Goal: Transaction & Acquisition: Purchase product/service

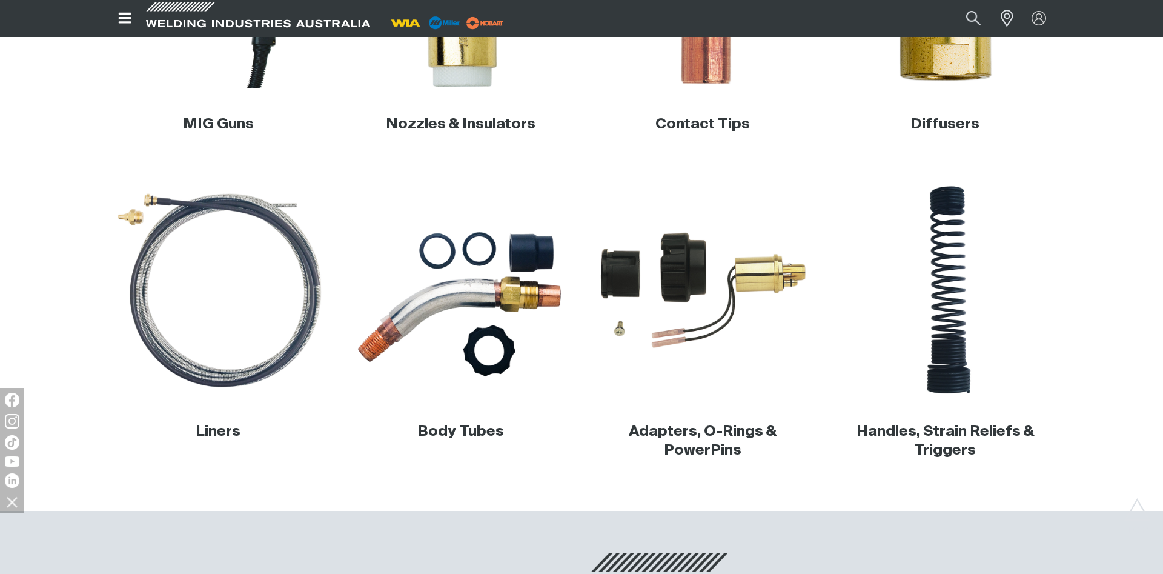
scroll to position [551, 0]
click at [245, 99] on div "MIG Guns" at bounding box center [218, 13] width 223 height 271
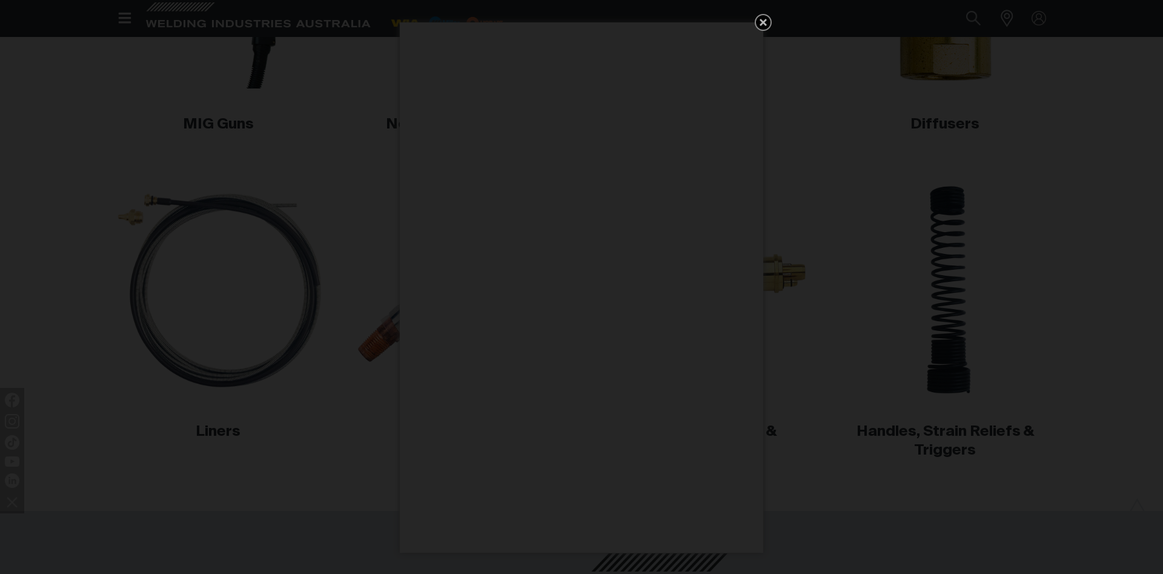
click at [767, 23] on icon "Get 5 WIA Welding Guides Free!" at bounding box center [763, 22] width 15 height 15
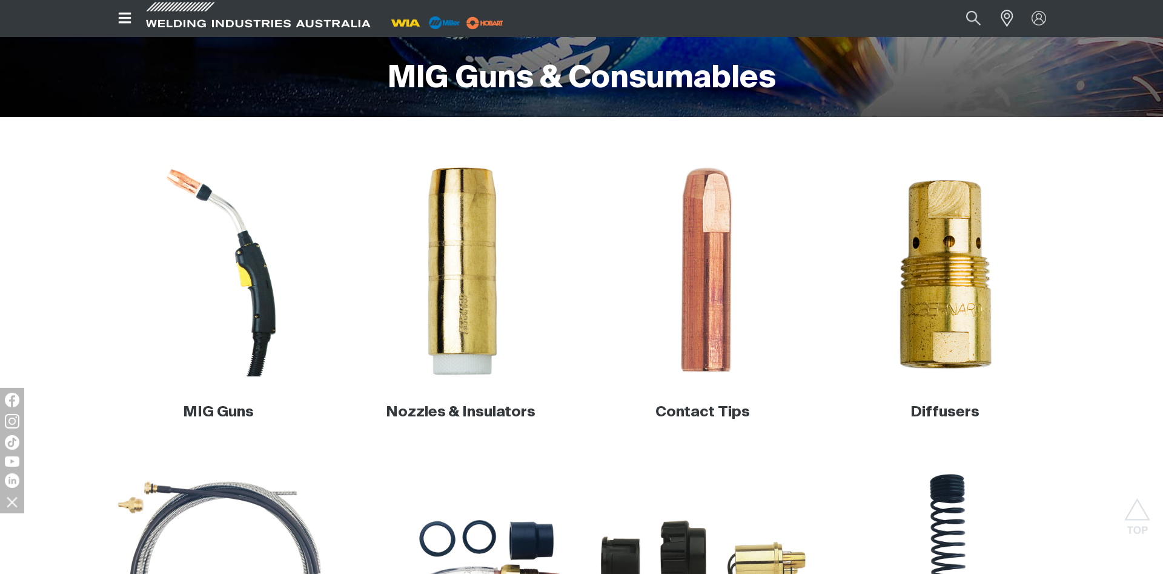
scroll to position [70, 0]
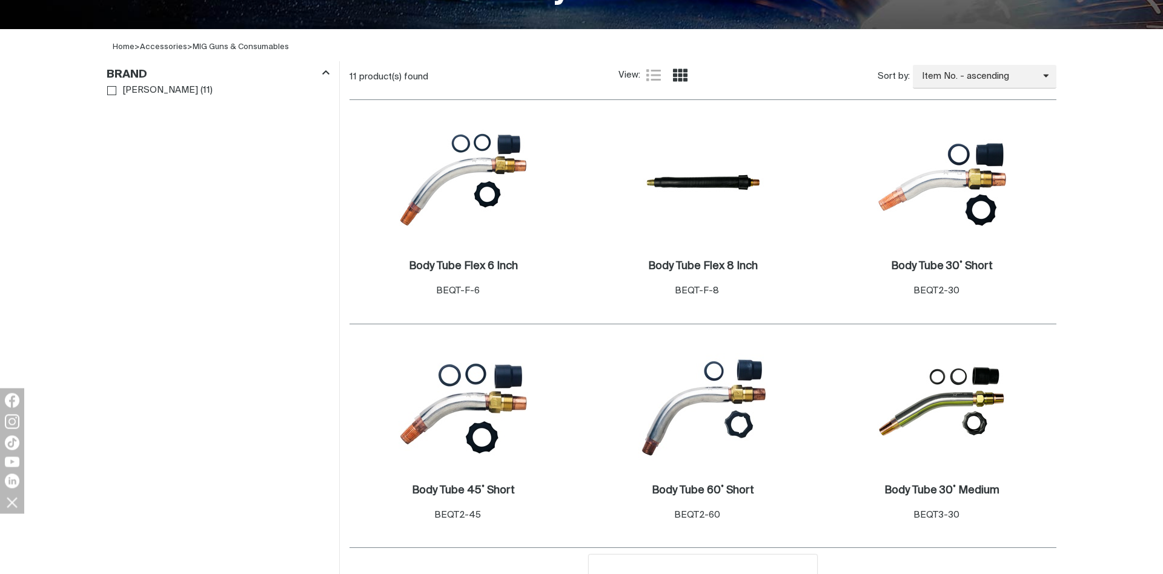
scroll to position [551, 0]
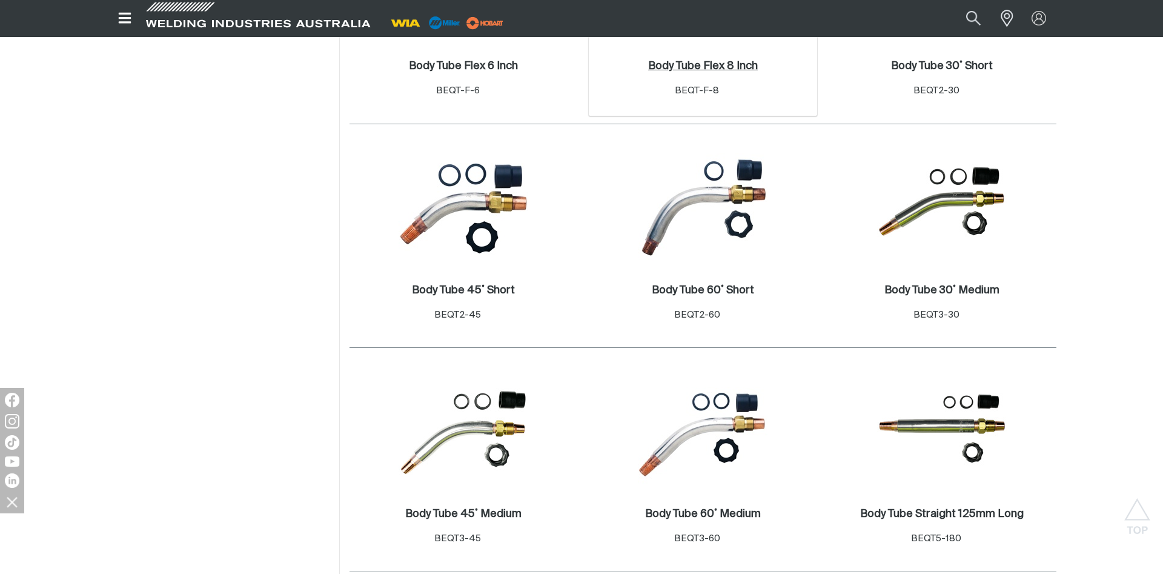
click at [705, 62] on h2 "Body Tube Flex 8 Inch ." at bounding box center [703, 66] width 110 height 11
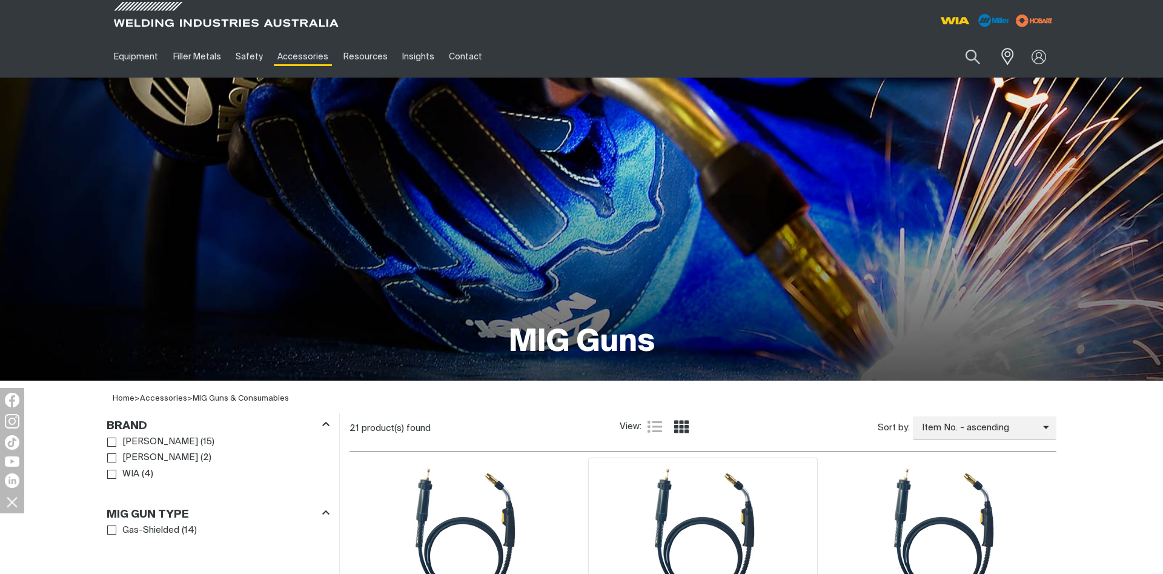
scroll to position [551, 0]
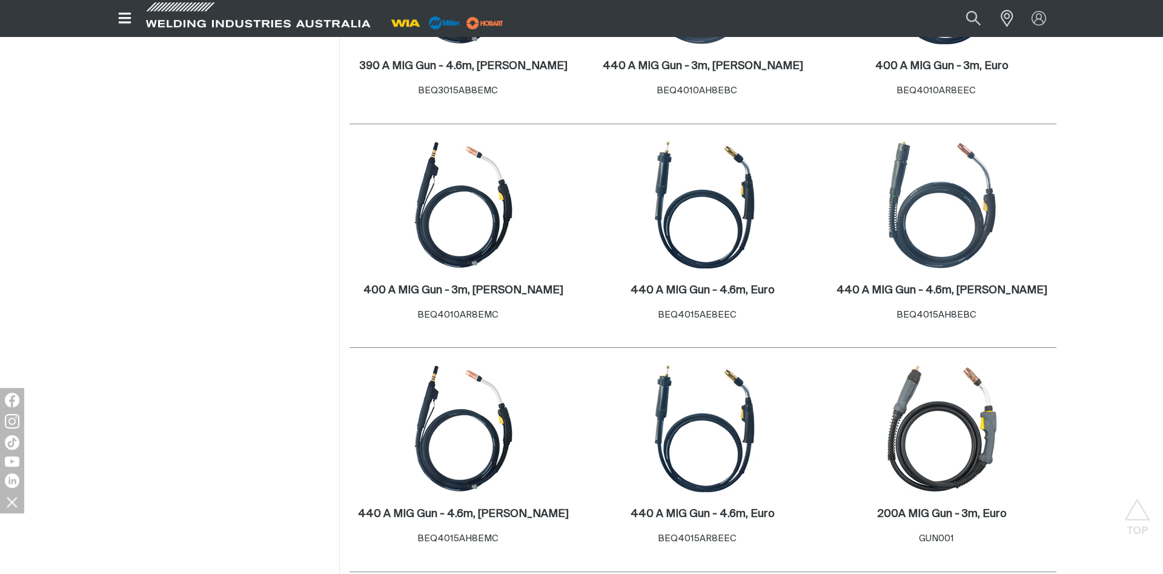
scroll to position [1004, 0]
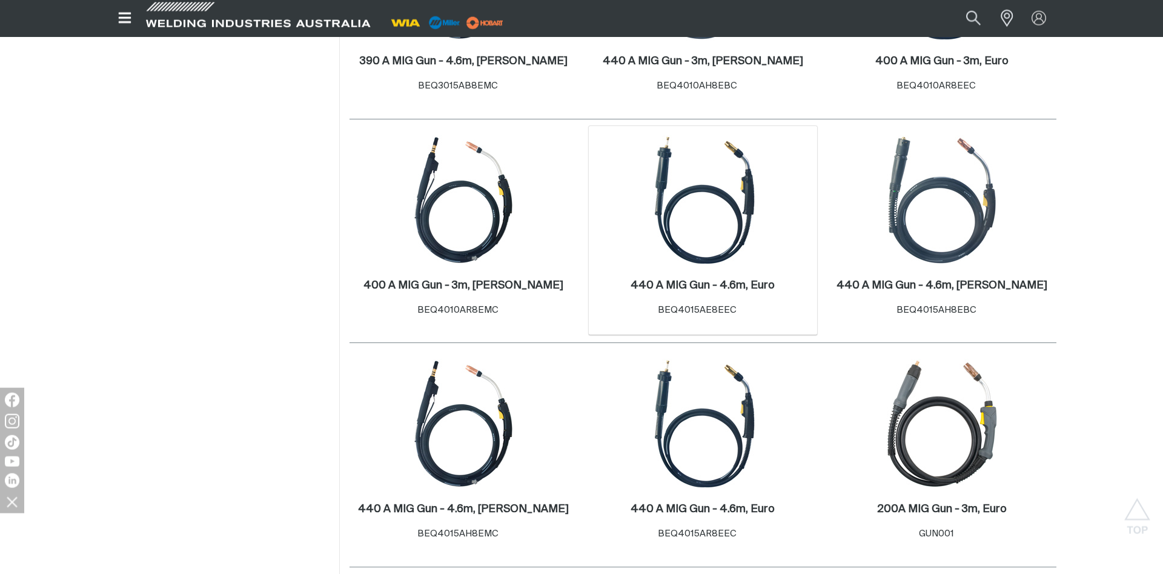
click at [706, 237] on img at bounding box center [703, 200] width 130 height 130
